Goal: Navigation & Orientation: Find specific page/section

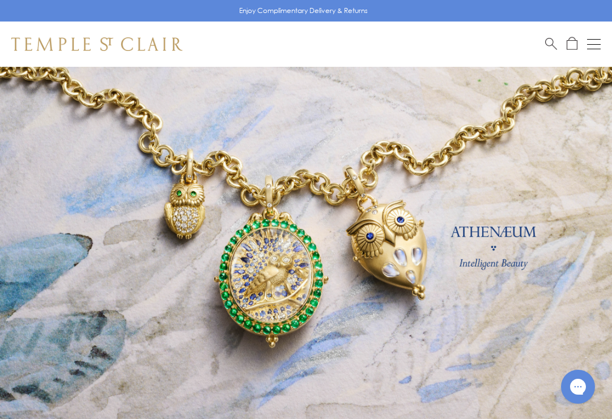
click at [603, 40] on div "Shop Shop Categories Amulets Pendants & Charms Lockets Chains & Leather Cords E…" at bounding box center [306, 44] width 612 height 45
click at [592, 38] on button "Open navigation" at bounding box center [594, 44] width 14 height 14
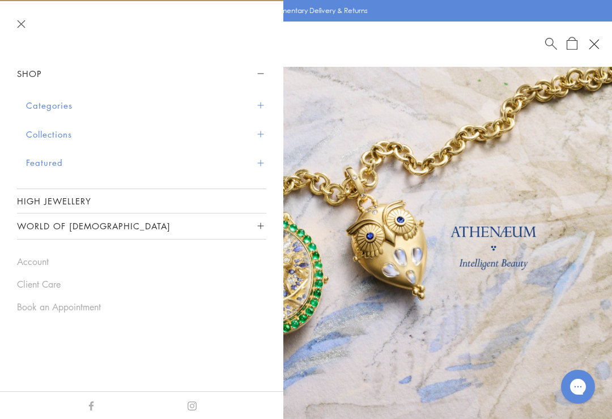
click at [34, 101] on button "Categories" at bounding box center [146, 105] width 240 height 29
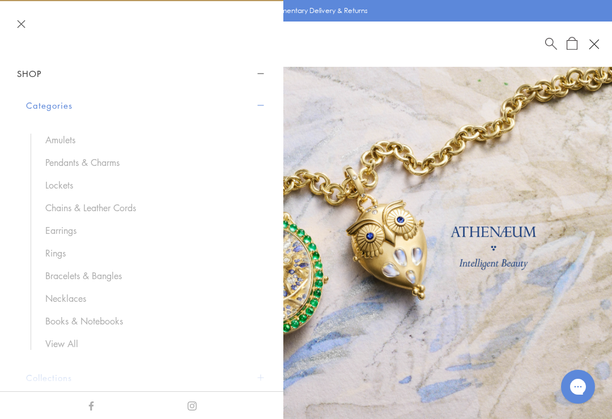
click at [61, 160] on link "Pendants & Charms" at bounding box center [150, 162] width 210 height 12
click at [24, 23] on button "Close navigation" at bounding box center [21, 24] width 8 height 8
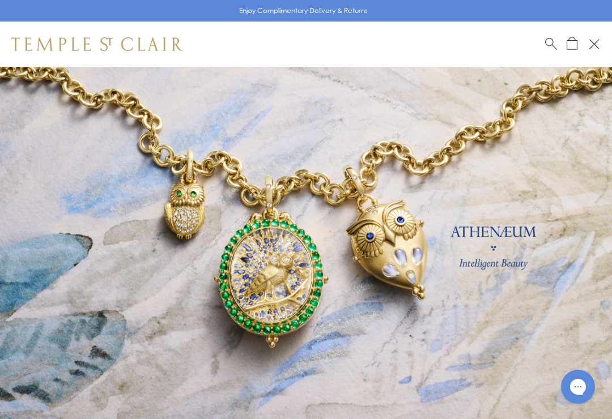
click at [596, 46] on div "Open navigation" at bounding box center [596, 46] width 5 height 5
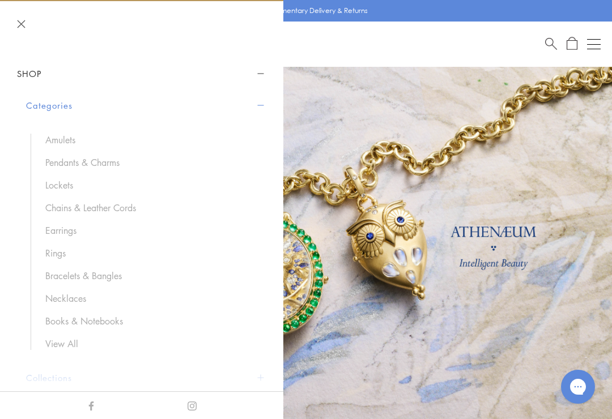
click at [59, 160] on link "Pendants & Charms" at bounding box center [150, 162] width 210 height 12
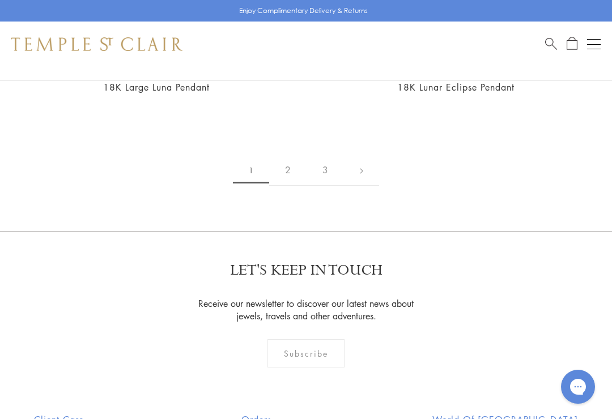
scroll to position [12013, 0]
click at [298, 153] on link "2" at bounding box center [287, 168] width 37 height 31
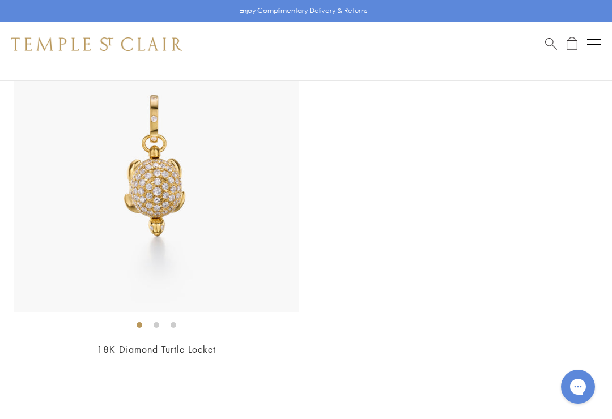
scroll to position [10631, 0]
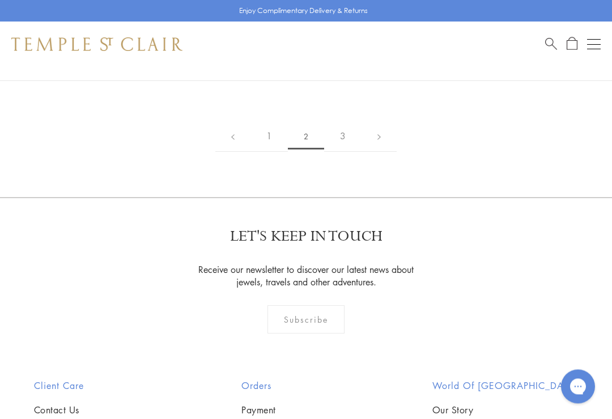
scroll to position [10910, 0]
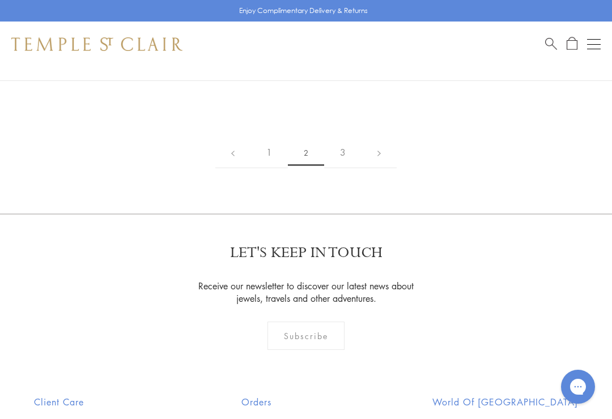
click at [345, 137] on link "3" at bounding box center [342, 152] width 37 height 31
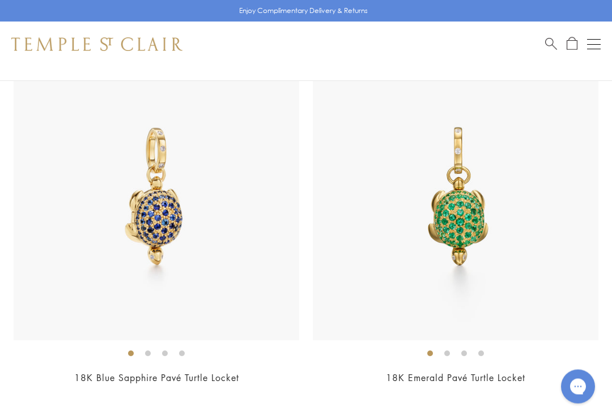
scroll to position [153, 0]
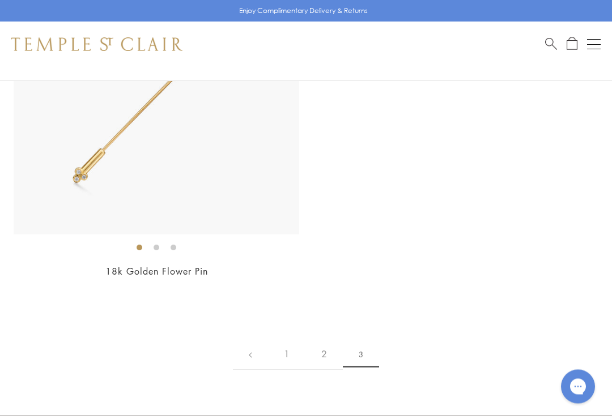
scroll to position [1753, 0]
